Goal: Task Accomplishment & Management: Use online tool/utility

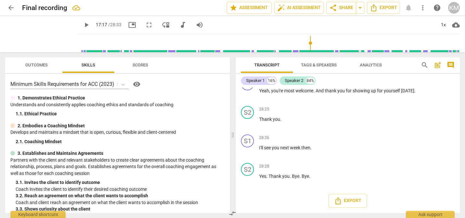
click at [12, 7] on span "arrow_back" at bounding box center [11, 8] width 8 height 8
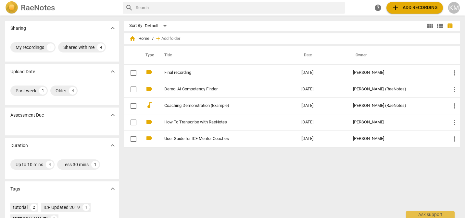
click at [405, 8] on span "add Add recording" at bounding box center [414, 8] width 46 height 8
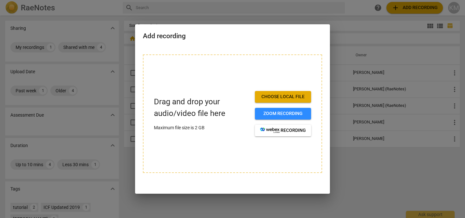
click at [297, 95] on span "Choose local file" at bounding box center [283, 97] width 46 height 6
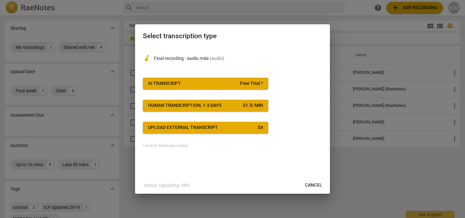
click at [224, 107] on span "Human transcription, 1-3 days $ 1.5 / min" at bounding box center [205, 106] width 115 height 6
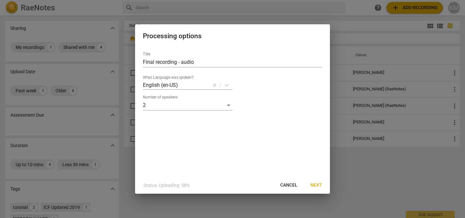
click at [290, 187] on span "Cancel" at bounding box center [288, 185] width 17 height 6
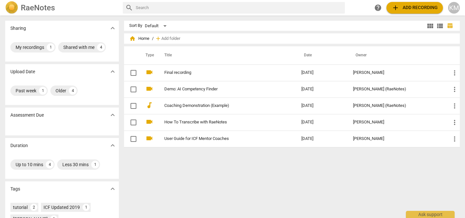
click at [406, 9] on span "add Add recording" at bounding box center [414, 8] width 46 height 8
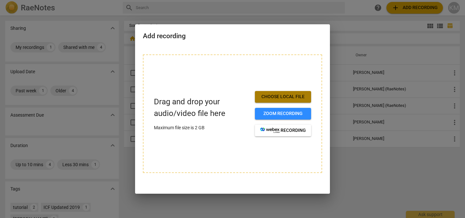
click at [278, 97] on span "Choose local file" at bounding box center [283, 97] width 46 height 6
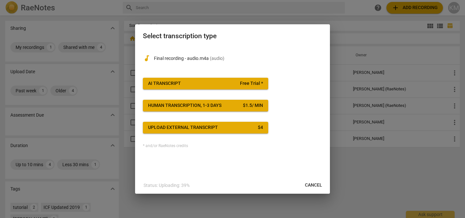
click at [230, 84] on span "AI Transcript Free Trial *" at bounding box center [205, 83] width 115 height 6
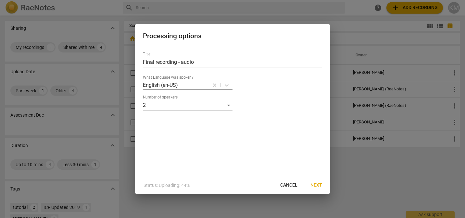
click at [318, 185] on span "Next" at bounding box center [316, 185] width 12 height 6
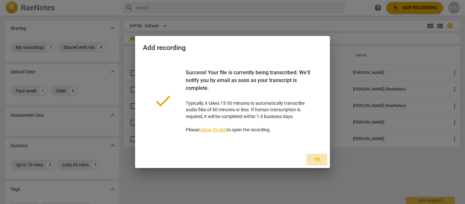
click at [315, 159] on span "Ok" at bounding box center [317, 159] width 10 height 6
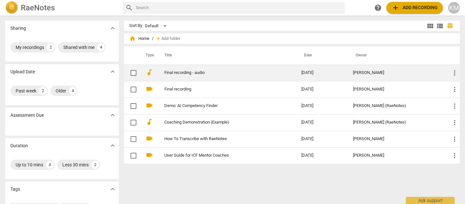
click at [278, 73] on link "Final recording - audio" at bounding box center [221, 72] width 114 height 5
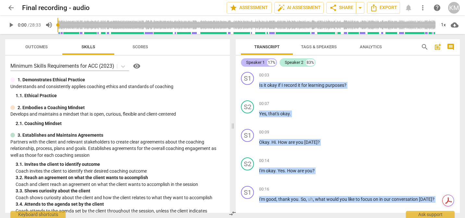
click at [260, 62] on div "Speaker 1" at bounding box center [255, 62] width 19 height 6
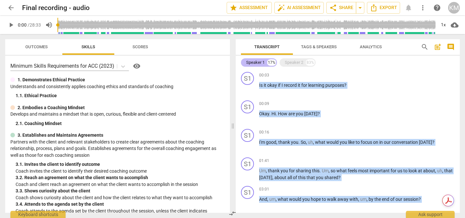
click at [260, 62] on div "Speaker 1" at bounding box center [255, 62] width 19 height 6
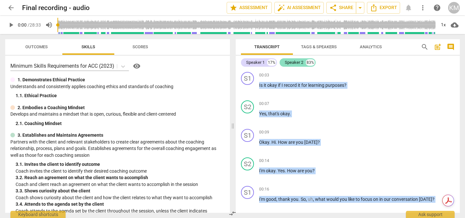
click at [285, 61] on div "Speaker 2" at bounding box center [294, 62] width 19 height 6
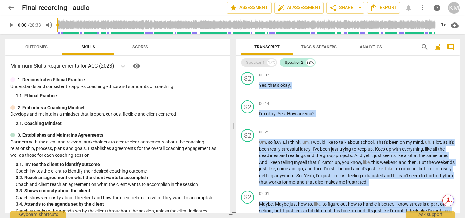
click at [269, 62] on div "17%" at bounding box center [271, 62] width 9 height 6
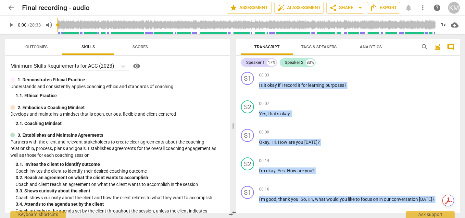
click at [309, 53] on button "Tags & Speakers" at bounding box center [319, 47] width 52 height 16
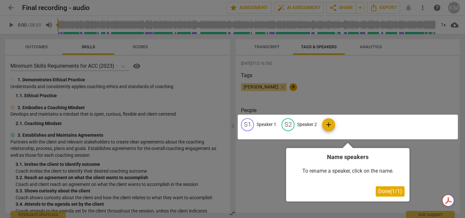
click at [270, 127] on div at bounding box center [348, 127] width 220 height 25
click at [271, 126] on div at bounding box center [348, 127] width 220 height 25
click at [266, 126] on div at bounding box center [348, 127] width 220 height 25
click at [246, 125] on div at bounding box center [348, 127] width 220 height 25
click at [263, 125] on div at bounding box center [348, 127] width 220 height 25
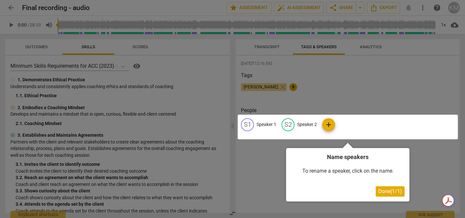
click at [263, 125] on div at bounding box center [348, 127] width 220 height 25
click at [270, 125] on div at bounding box center [348, 127] width 220 height 25
click at [278, 125] on div at bounding box center [348, 127] width 220 height 25
click at [337, 103] on div at bounding box center [232, 109] width 465 height 218
click at [287, 125] on div at bounding box center [348, 127] width 220 height 25
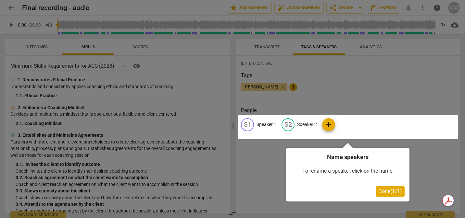
click at [304, 125] on div at bounding box center [348, 127] width 220 height 25
click at [308, 127] on div at bounding box center [348, 127] width 220 height 25
click at [313, 127] on div at bounding box center [348, 127] width 220 height 25
click at [391, 193] on span "Done ( 1 / 1 )" at bounding box center [390, 192] width 24 height 6
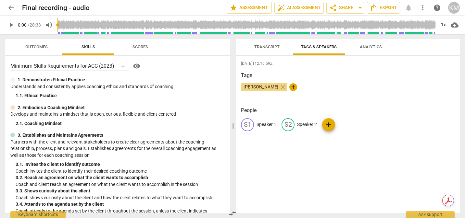
click at [307, 123] on p "Speaker 2" at bounding box center [307, 124] width 20 height 7
type input "Client"
click at [273, 127] on p "Speaker 1" at bounding box center [266, 124] width 20 height 7
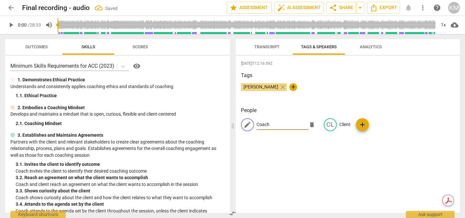
type input "Coach"
click at [384, 155] on div "[DATE]T12:16:59Z Tags Kaari M close + People edit Coach delete CL Client add" at bounding box center [348, 134] width 224 height 157
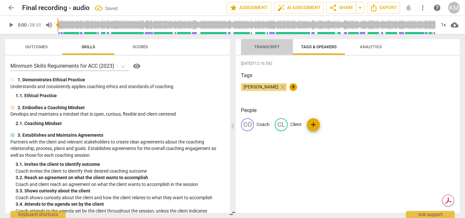
click at [273, 49] on span "Transcript" at bounding box center [266, 47] width 41 height 9
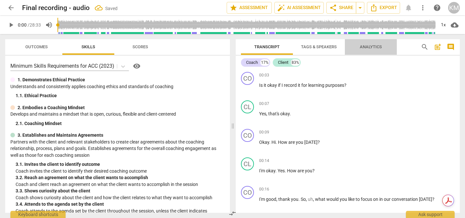
click at [364, 48] on span "Analytics" at bounding box center [371, 46] width 22 height 5
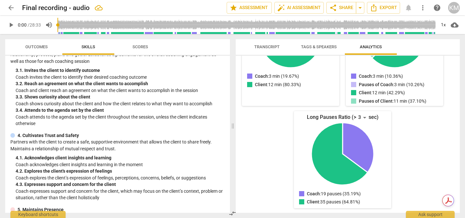
scroll to position [105, 0]
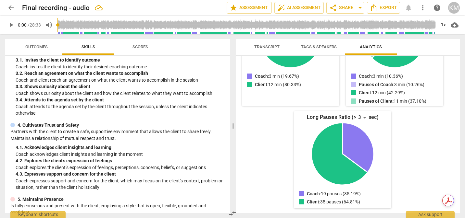
click at [43, 45] on span "Outcomes" at bounding box center [36, 46] width 22 height 5
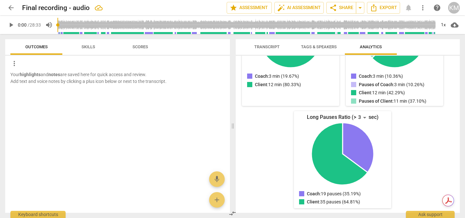
click at [255, 44] on span "Transcript" at bounding box center [266, 46] width 25 height 5
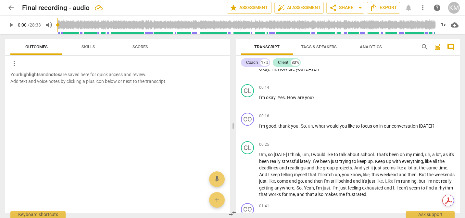
scroll to position [91, 0]
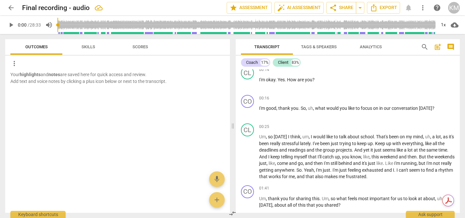
click at [13, 25] on span "play_arrow" at bounding box center [11, 25] width 8 height 8
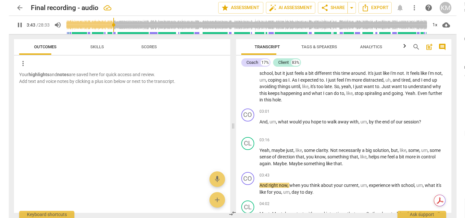
scroll to position [245, 0]
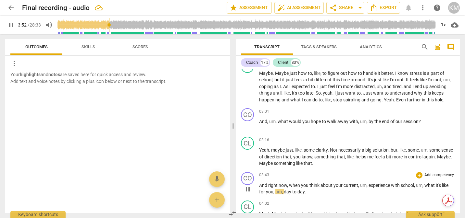
click at [366, 188] on span "," at bounding box center [367, 185] width 2 height 5
type input "233"
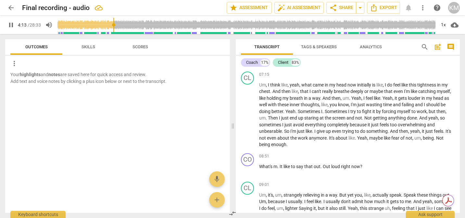
scroll to position [533, 0]
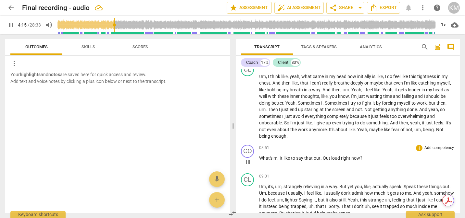
click at [272, 161] on span "What's" at bounding box center [266, 158] width 14 height 5
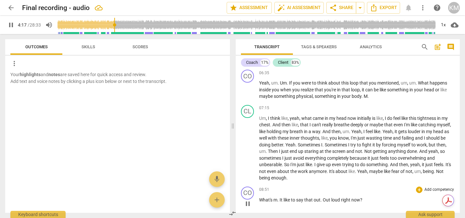
scroll to position [490, 0]
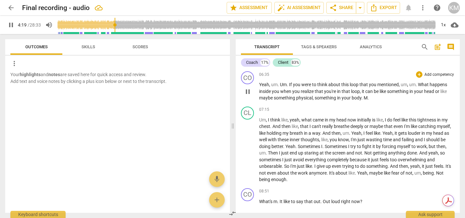
click at [262, 78] on span "06:35" at bounding box center [264, 75] width 10 height 6
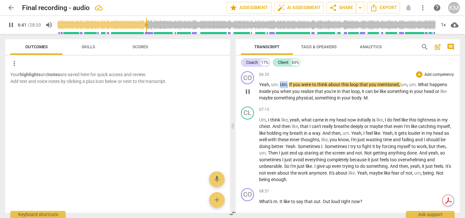
drag, startPoint x: 288, startPoint y: 91, endPoint x: 280, endPoint y: 91, distance: 7.8
click at [280, 91] on p "Yeah , um . Um . If you were to think about this loop that you mentioned , um ,…" at bounding box center [356, 91] width 195 height 20
click at [286, 87] on span "Um" at bounding box center [283, 84] width 7 height 5
type input "404"
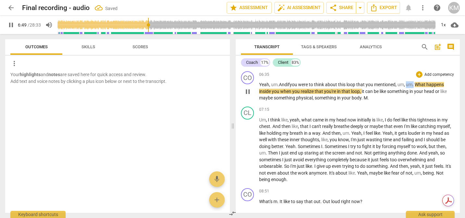
drag, startPoint x: 417, startPoint y: 92, endPoint x: 410, endPoint y: 92, distance: 7.1
click at [410, 92] on p "Yeah , um . And i f you were to think about this loop that you mentioned , um ,…" at bounding box center [356, 91] width 195 height 20
click at [416, 94] on span "your" at bounding box center [419, 91] width 10 height 5
click at [312, 94] on span "realize" at bounding box center [308, 91] width 14 height 5
click at [318, 104] on div "CO play_arrow pause 06:35 + Add competency keyboard_arrow_right Yeah , um . And…" at bounding box center [348, 86] width 224 height 35
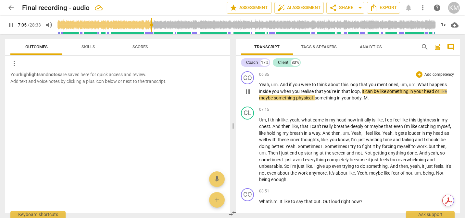
click at [367, 101] on span "M" at bounding box center [366, 97] width 4 height 5
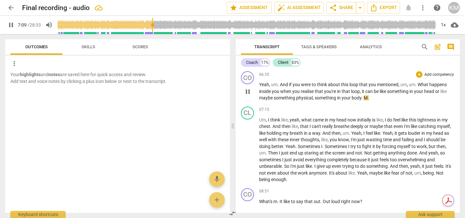
click at [369, 102] on p "Yeah , um . And if you were to think about this loop that you mentioned , um , …" at bounding box center [356, 91] width 195 height 20
type input "430"
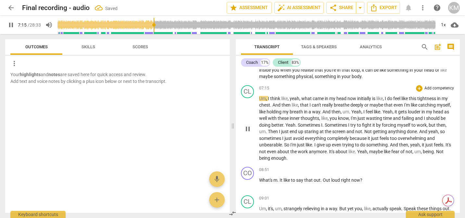
scroll to position [512, 0]
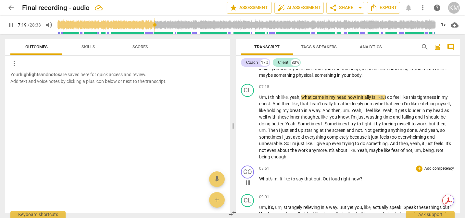
click at [262, 172] on span "08:51" at bounding box center [264, 169] width 10 height 6
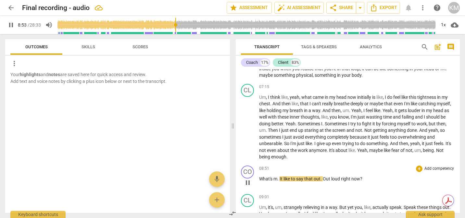
click at [279, 182] on span "." at bounding box center [278, 179] width 2 height 5
type input "535"
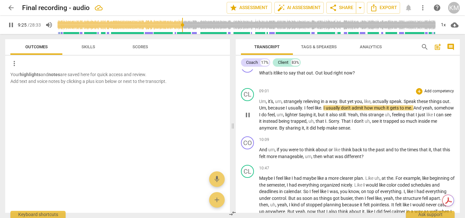
scroll to position [637, 0]
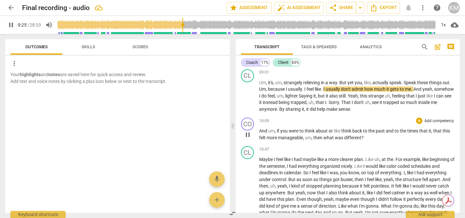
click at [290, 134] on span "were" at bounding box center [294, 131] width 11 height 5
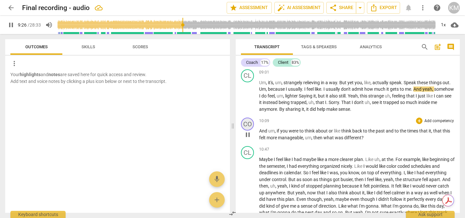
click at [251, 131] on div "CO" at bounding box center [247, 124] width 13 height 13
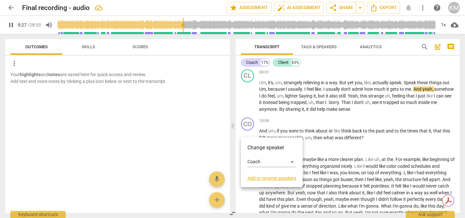
click at [273, 136] on div at bounding box center [232, 109] width 465 height 218
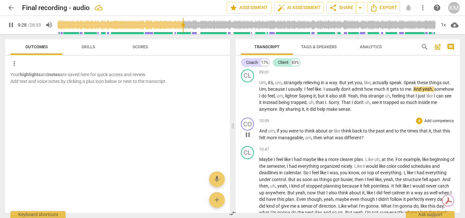
click at [262, 124] on span "10:09" at bounding box center [264, 121] width 10 height 6
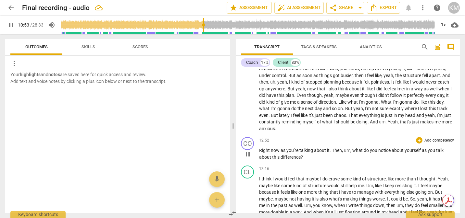
scroll to position [744, 0]
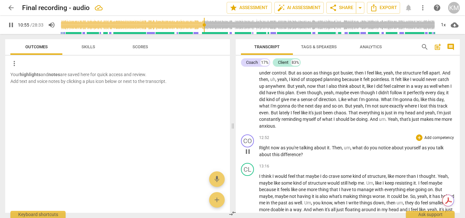
click at [266, 151] on span "Right" at bounding box center [265, 147] width 12 height 5
click at [262, 141] on div "12:52 + Add competency keyboard_arrow_right" at bounding box center [356, 138] width 195 height 6
click at [262, 141] on span "12:52" at bounding box center [264, 138] width 10 height 6
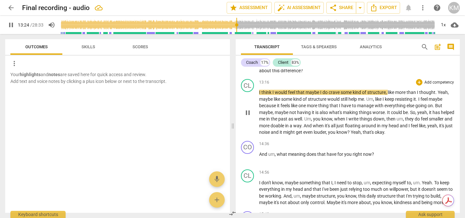
scroll to position [831, 0]
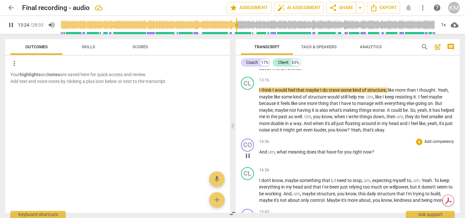
click at [263, 145] on span "14:36" at bounding box center [264, 142] width 10 height 6
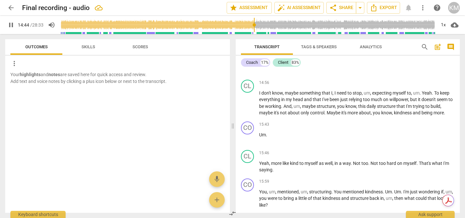
scroll to position [921, 0]
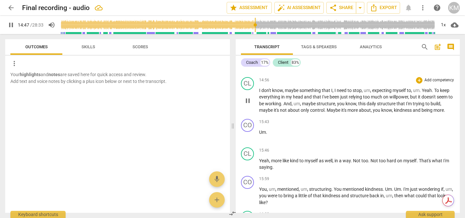
click at [281, 106] on span "working" at bounding box center [273, 103] width 16 height 5
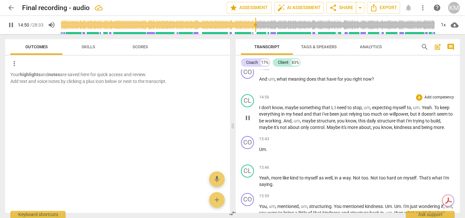
click at [262, 100] on span "14:56" at bounding box center [264, 98] width 10 height 6
click at [335, 124] on span "structure" at bounding box center [325, 120] width 19 height 5
click at [377, 124] on span "daily" at bounding box center [371, 120] width 10 height 5
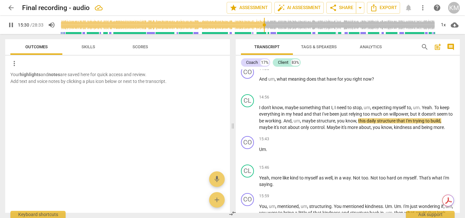
drag, startPoint x: 258, startPoint y: 25, endPoint x: 264, endPoint y: 25, distance: 6.2
click at [264, 25] on input "range" at bounding box center [248, 25] width 376 height 21
click at [264, 152] on span "Um" at bounding box center [262, 149] width 7 height 5
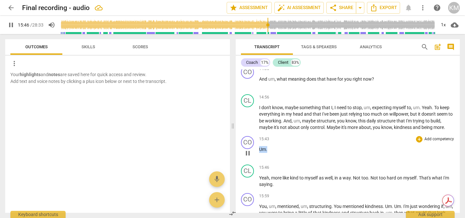
drag, startPoint x: 269, startPoint y: 156, endPoint x: 260, endPoint y: 147, distance: 12.6
click at [260, 147] on div "15:43 + Add competency keyboard_arrow_right Um ." at bounding box center [356, 147] width 195 height 23
click at [267, 153] on p "Um ." at bounding box center [356, 149] width 195 height 7
click at [267, 142] on span "15:43" at bounding box center [264, 140] width 10 height 6
click at [248, 157] on span "pause" at bounding box center [248, 154] width 8 height 8
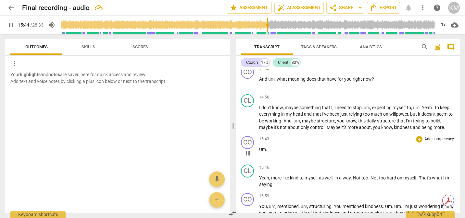
type input "945"
drag, startPoint x: 267, startPoint y: 156, endPoint x: 256, endPoint y: 156, distance: 11.0
click at [256, 156] on div "CO play_arrow pause 15:43 + Add competency keyboard_arrow_right Um ." at bounding box center [348, 148] width 224 height 29
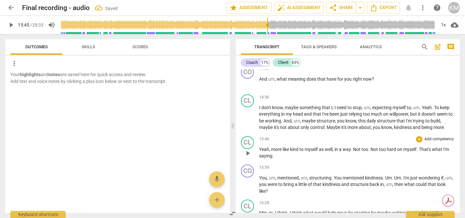
click at [247, 157] on span "play_arrow" at bounding box center [248, 154] width 8 height 8
click at [259, 152] on span "Yeah" at bounding box center [264, 149] width 10 height 5
type input "950"
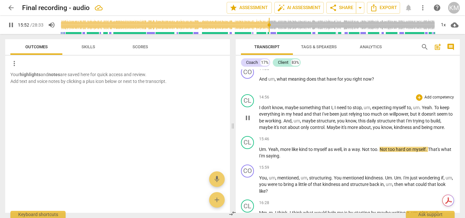
click at [319, 134] on div "CL play_arrow pause 14:56 + Add competency keyboard_arrow_right I don't know , …" at bounding box center [348, 113] width 224 height 42
click at [336, 130] on span "Maybe" at bounding box center [334, 127] width 15 height 5
drag, startPoint x: 271, startPoint y: 25, endPoint x: 266, endPoint y: 25, distance: 4.2
click at [266, 25] on input "range" at bounding box center [248, 25] width 376 height 21
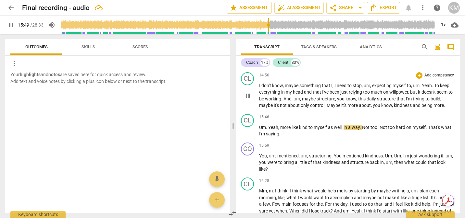
scroll to position [928, 0]
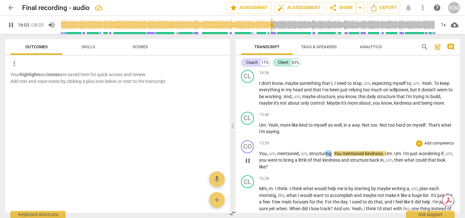
drag, startPoint x: 332, startPoint y: 160, endPoint x: 324, endPoint y: 160, distance: 7.5
click at [324, 160] on p "You , um , mentioned , um , structuring . You mentioned kindness . Um . Um . I'…" at bounding box center [356, 161] width 195 height 20
type input "964"
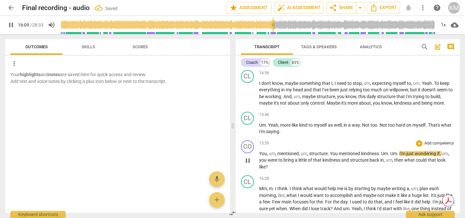
click at [399, 156] on span "." at bounding box center [398, 153] width 2 height 5
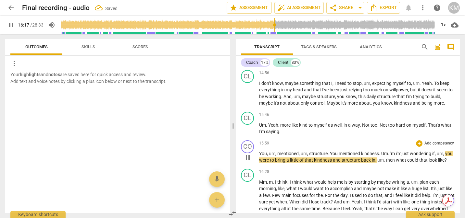
click at [405, 156] on span "just" at bounding box center [405, 153] width 8 height 5
click at [263, 146] on span "15:59" at bounding box center [264, 144] width 10 height 6
click at [448, 161] on p "You , um , mentioned , um , structure . You mentioned kindness . Um . i'm i'm j…" at bounding box center [356, 157] width 195 height 13
type input "979"
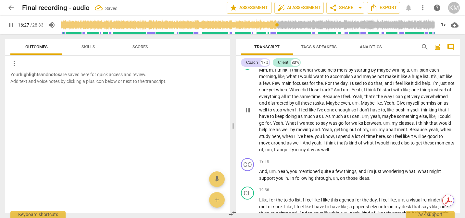
scroll to position [1042, 0]
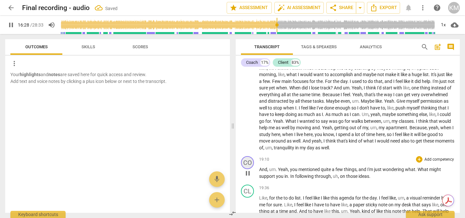
click at [249, 167] on div "CO" at bounding box center [247, 162] width 13 height 13
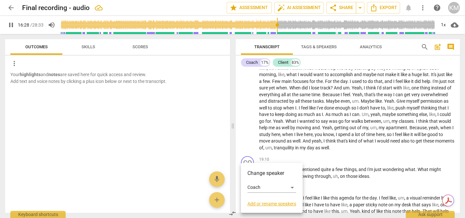
click at [281, 153] on div at bounding box center [232, 109] width 465 height 218
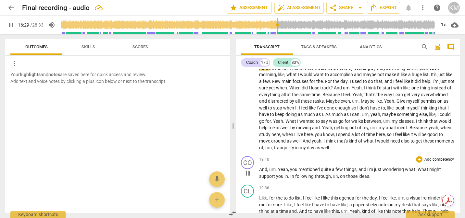
click at [265, 163] on div "CO play_arrow pause 19:10 + Add competency keyboard_arrow_right And , um . Yeah…" at bounding box center [348, 168] width 224 height 29
click at [265, 163] on span "19:10" at bounding box center [264, 160] width 10 height 6
click at [276, 172] on span "." at bounding box center [277, 169] width 2 height 5
type input "1154"
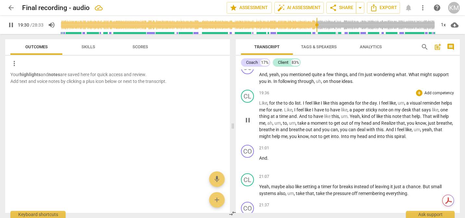
scroll to position [1161, 0]
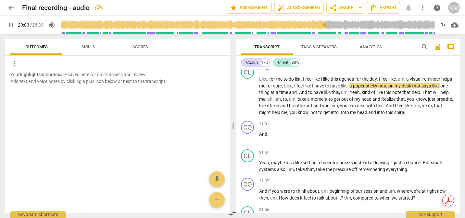
drag, startPoint x: 318, startPoint y: 25, endPoint x: 324, endPoint y: 25, distance: 5.5
click at [324, 25] on input "range" at bounding box center [248, 25] width 376 height 21
drag, startPoint x: 324, startPoint y: 25, endPoint x: 327, endPoint y: 25, distance: 3.6
click at [327, 25] on input "range" at bounding box center [248, 25] width 376 height 21
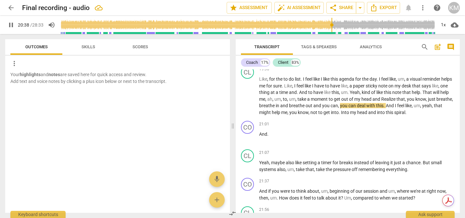
drag, startPoint x: 327, startPoint y: 25, endPoint x: 331, endPoint y: 25, distance: 3.9
click at [331, 25] on input "range" at bounding box center [248, 25] width 376 height 21
click at [251, 134] on div "CO" at bounding box center [247, 127] width 13 height 13
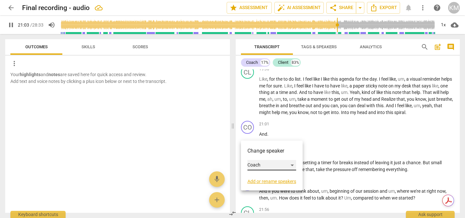
click at [269, 168] on div "Coach" at bounding box center [271, 165] width 49 height 10
click at [274, 179] on li "Client" at bounding box center [271, 178] width 49 height 12
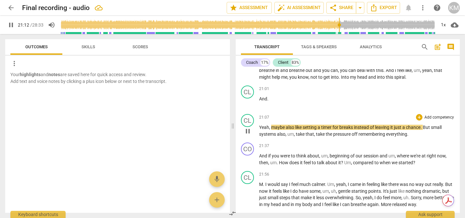
scroll to position [1201, 0]
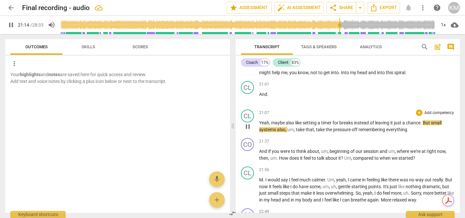
click at [406, 126] on span "a" at bounding box center [404, 122] width 4 height 5
type input "1276"
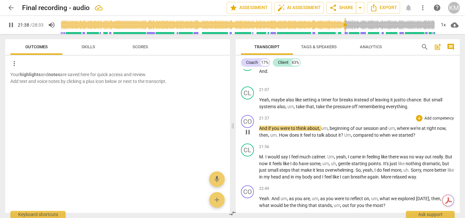
scroll to position [1224, 0]
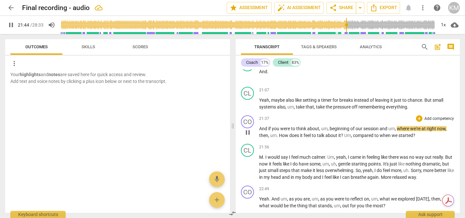
click at [396, 131] on span "," at bounding box center [396, 128] width 2 height 5
type input "1305"
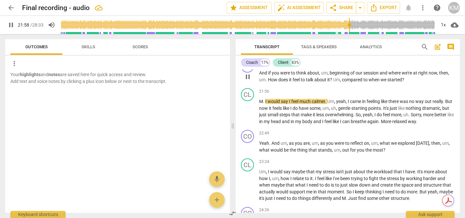
scroll to position [1280, 0]
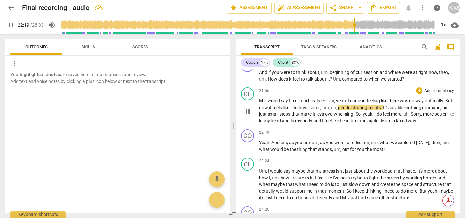
click at [331, 110] on span "," at bounding box center [330, 107] width 2 height 5
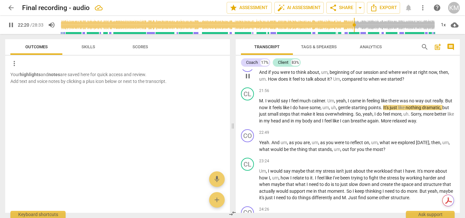
type input "1340"
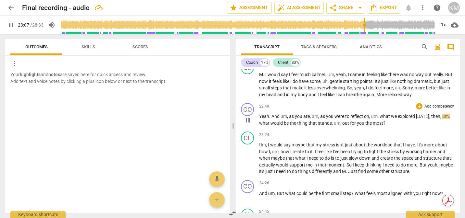
scroll to position [1307, 0]
click at [449, 122] on p "Yeah . And um , as you are , um , as you were to reflect on , um , what we expl…" at bounding box center [356, 119] width 195 height 13
type input "1391"
click at [329, 126] on span "," at bounding box center [330, 122] width 2 height 5
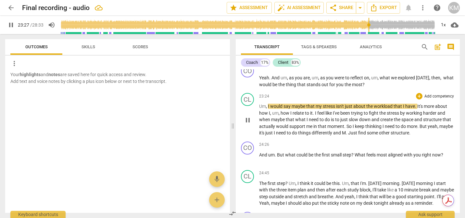
scroll to position [1346, 0]
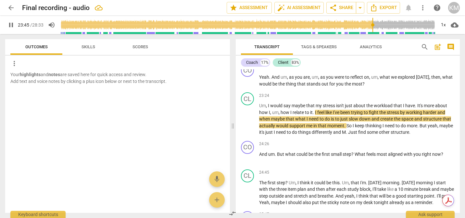
click at [372, 24] on input "range" at bounding box center [248, 25] width 376 height 21
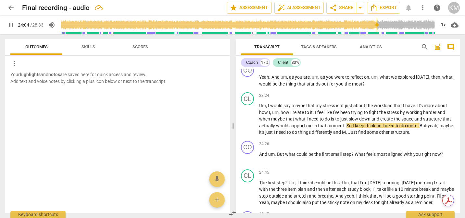
click at [376, 26] on input "range" at bounding box center [248, 25] width 376 height 21
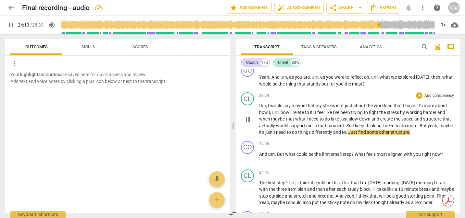
click at [358, 135] on span "Just" at bounding box center [353, 132] width 10 height 5
type input "1454"
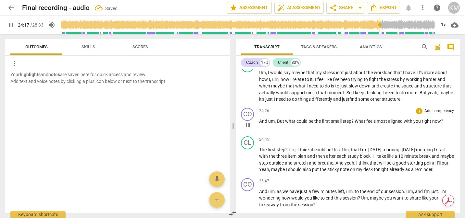
scroll to position [1383, 0]
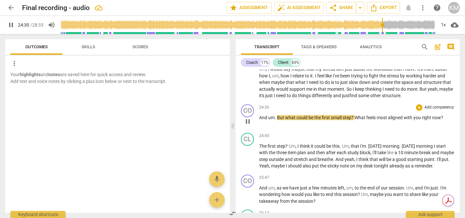
click at [284, 120] on span "But" at bounding box center [281, 117] width 8 height 5
type input "1471"
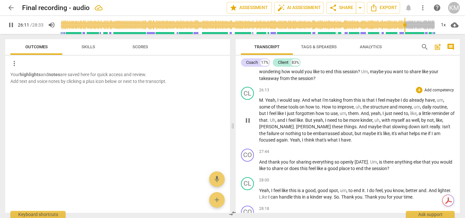
scroll to position [1506, 0]
click at [413, 109] on span "," at bounding box center [413, 106] width 2 height 5
type input "1608"
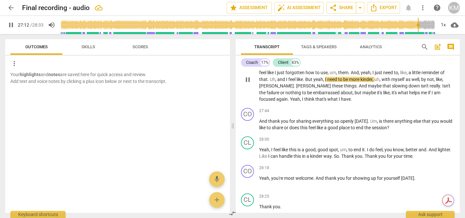
scroll to position [1546, 0]
click at [421, 24] on input "range" at bounding box center [248, 25] width 376 height 21
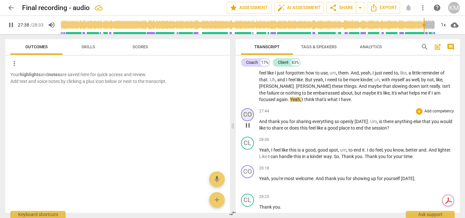
click at [250, 120] on div "CO" at bounding box center [247, 114] width 13 height 13
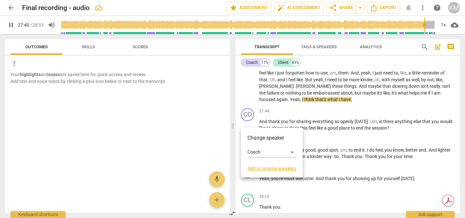
click at [276, 126] on div at bounding box center [232, 109] width 465 height 218
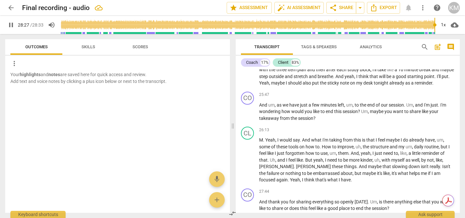
scroll to position [1307, 0]
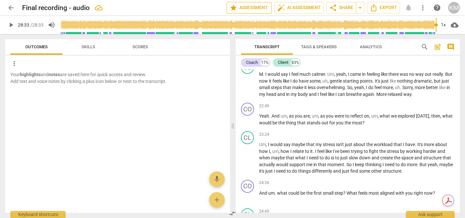
type input "1713"
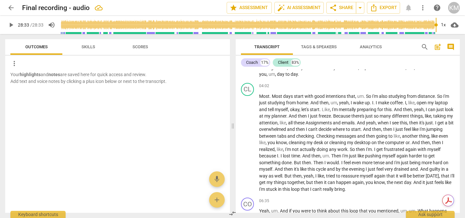
scroll to position [249, 0]
